Goal: Consume media (video, audio)

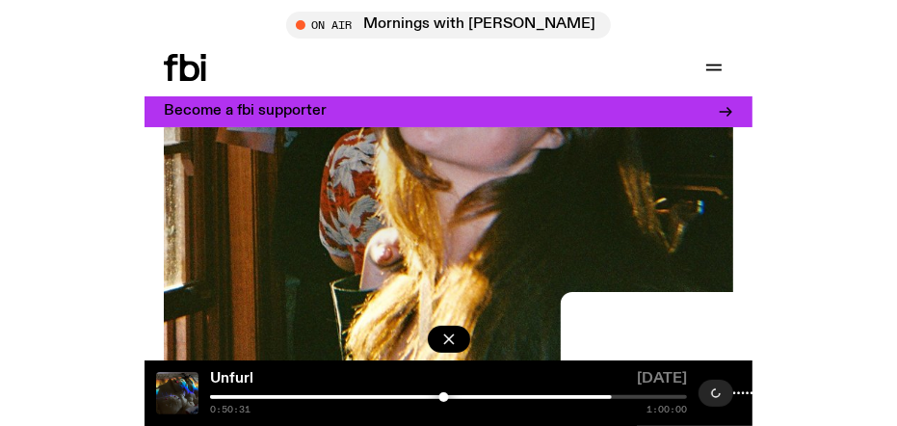
scroll to position [454, 0]
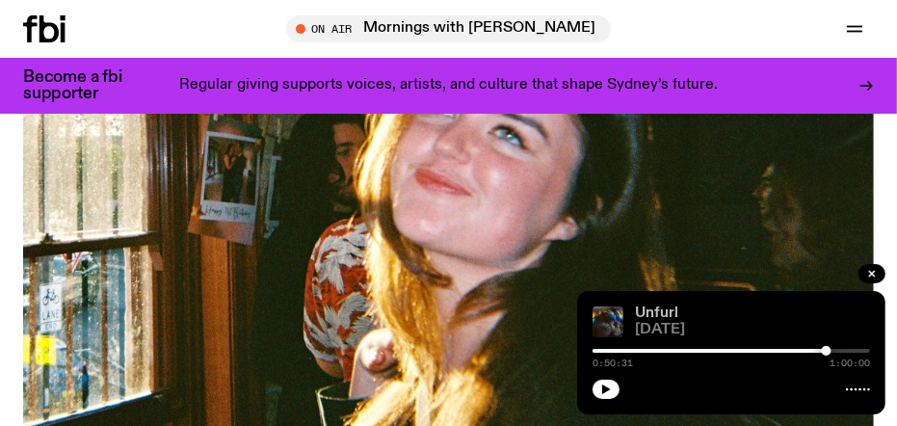
click at [585, 253] on link "Unfurl" at bounding box center [656, 312] width 43 height 15
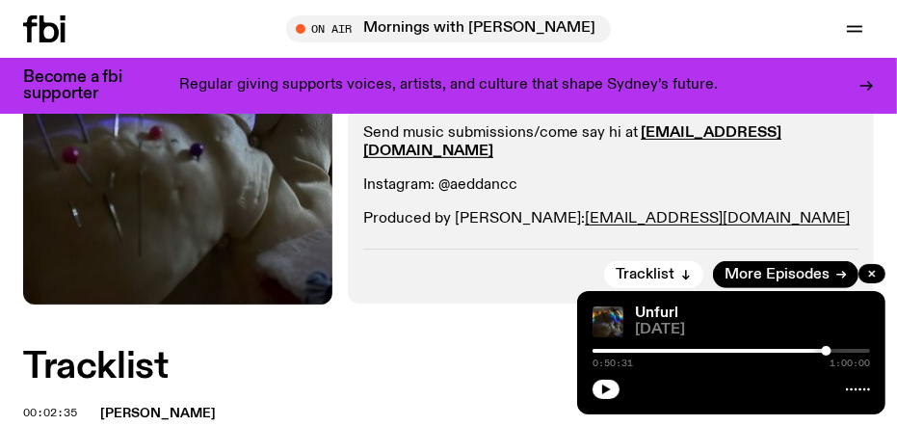
scroll to position [486, 0]
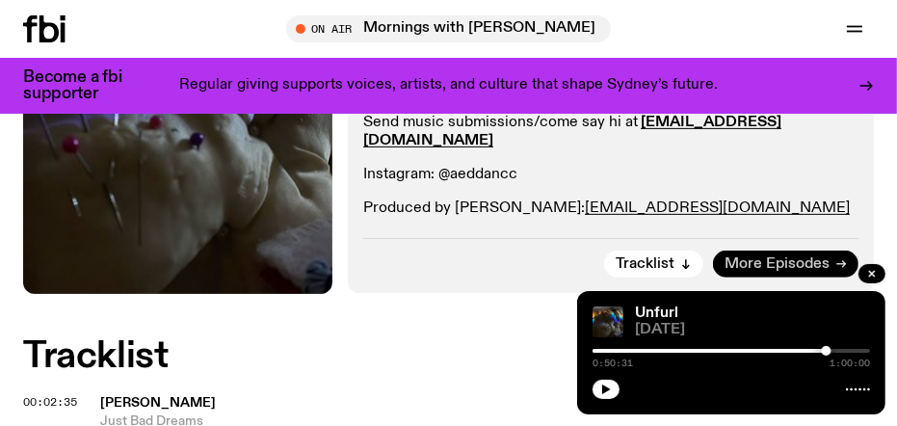
click at [585, 253] on span "More Episodes" at bounding box center [776, 264] width 105 height 14
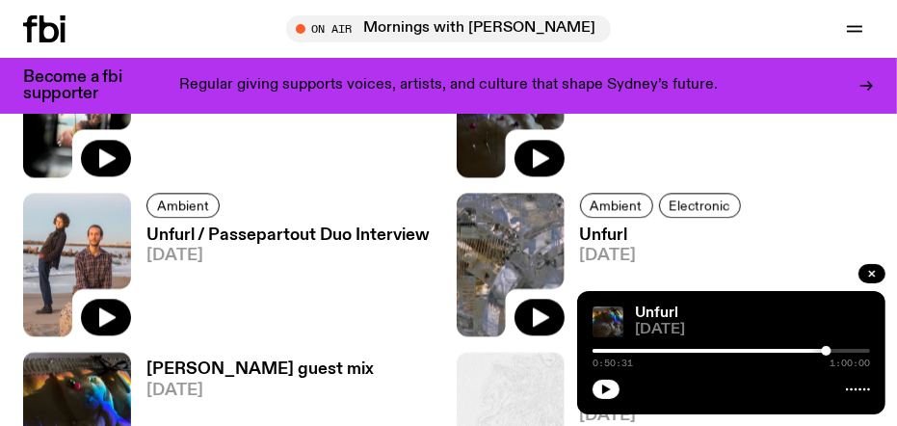
scroll to position [2762, 0]
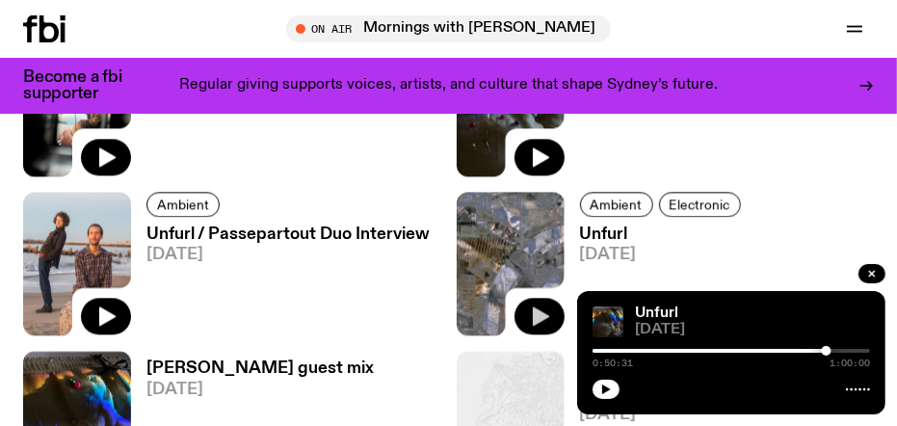
click at [533, 253] on icon "button" at bounding box center [541, 316] width 16 height 19
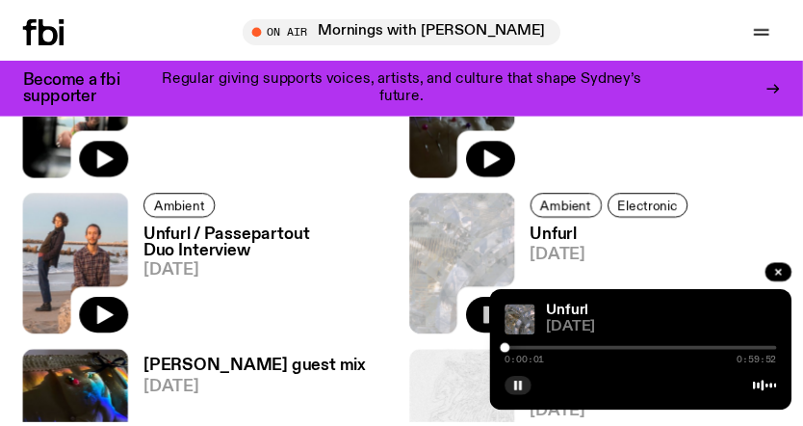
scroll to position [2692, 0]
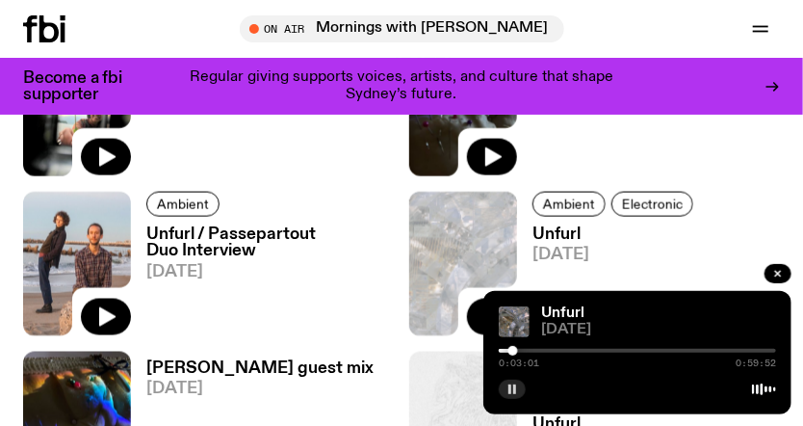
click at [516, 253] on rect "button" at bounding box center [514, 389] width 3 height 10
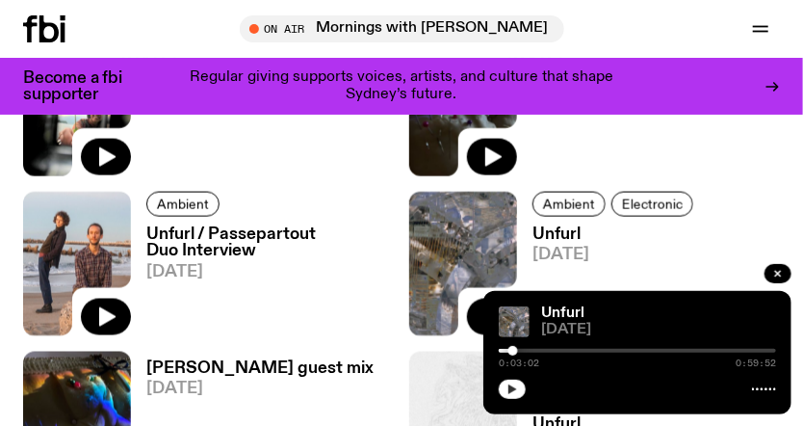
click at [524, 253] on button "button" at bounding box center [512, 388] width 27 height 19
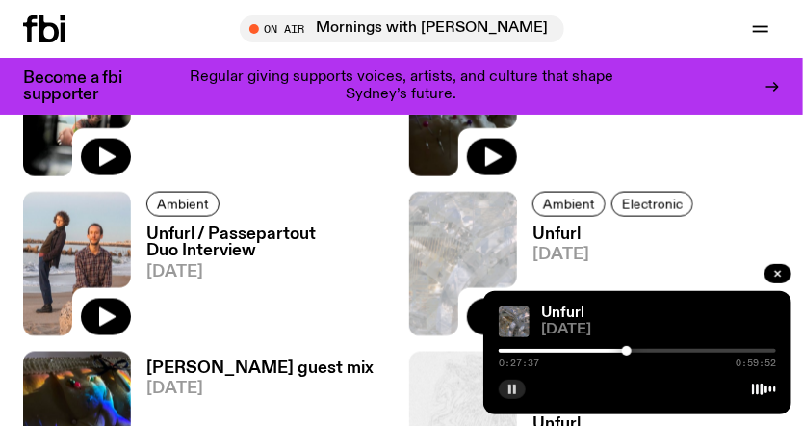
click at [524, 253] on button "button" at bounding box center [512, 388] width 27 height 19
